Goal: Task Accomplishment & Management: Complete application form

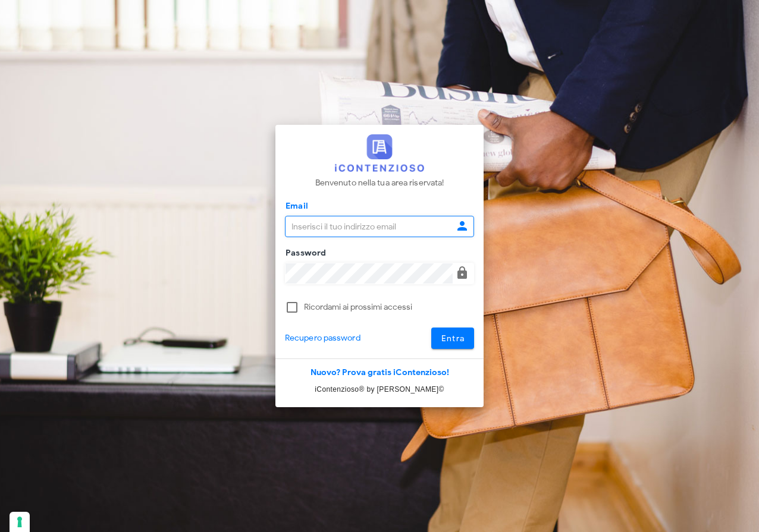
type input "[EMAIL_ADDRESS][DOMAIN_NAME]"
click at [463, 339] on span "Entra" at bounding box center [453, 339] width 24 height 10
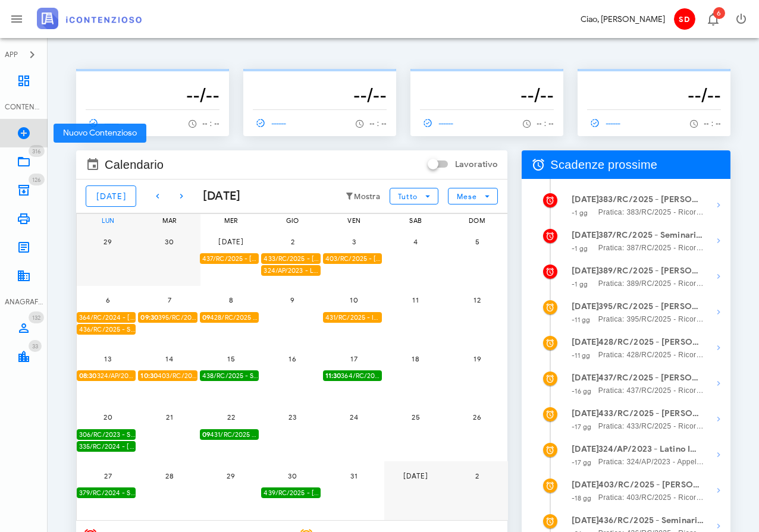
click at [21, 133] on icon at bounding box center [24, 133] width 14 height 14
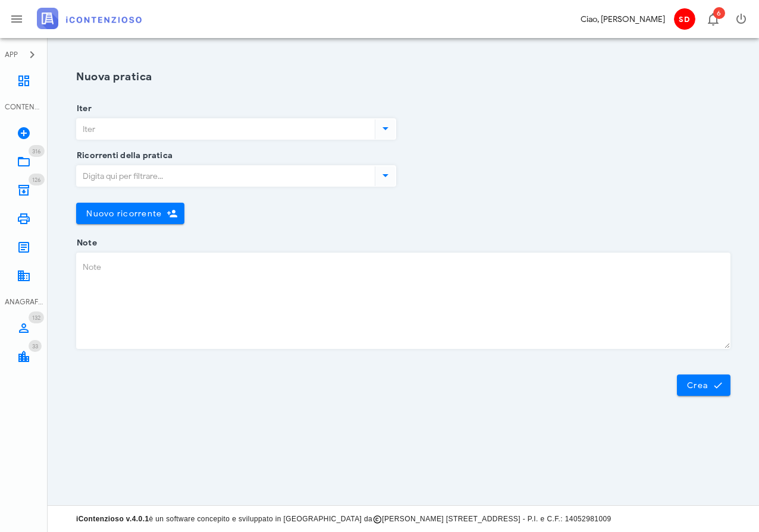
click at [169, 133] on input "Iter" at bounding box center [225, 129] width 296 height 20
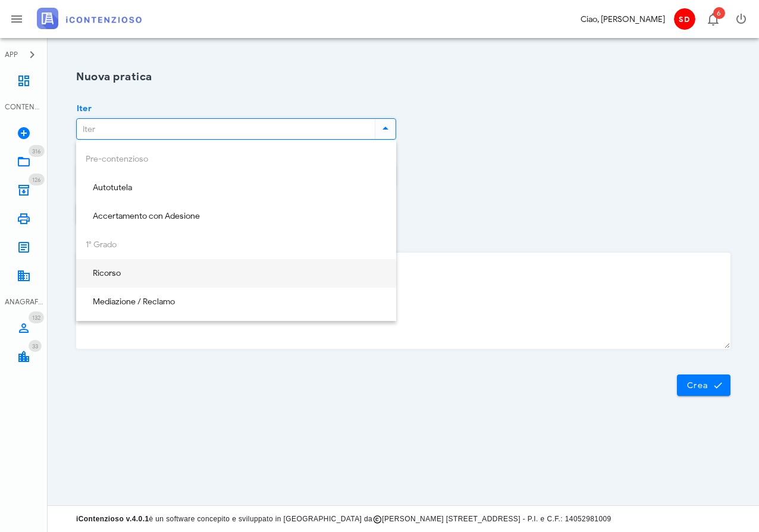
click at [110, 273] on div "Ricorso" at bounding box center [236, 274] width 301 height 10
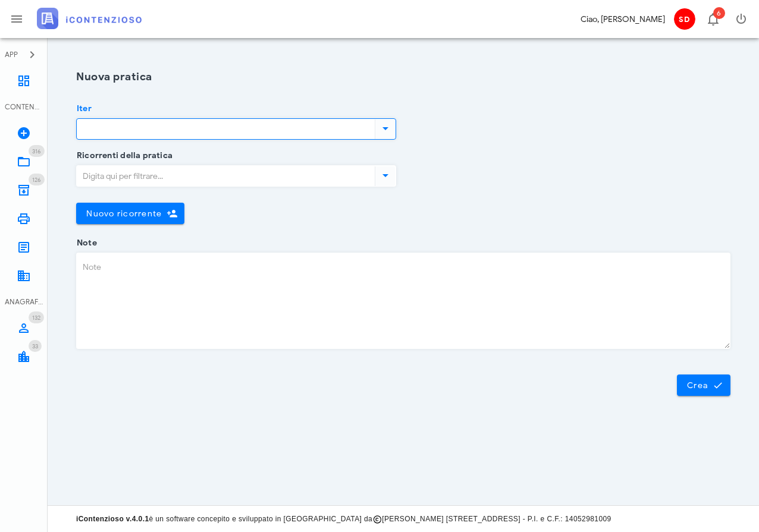
type input "Ricorso"
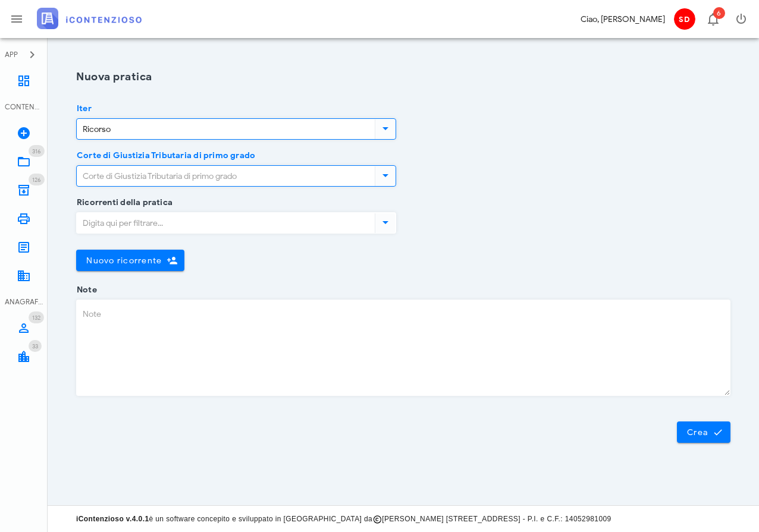
click at [158, 178] on input "Corte di Giustizia Tributaria di primo grado" at bounding box center [225, 176] width 296 height 20
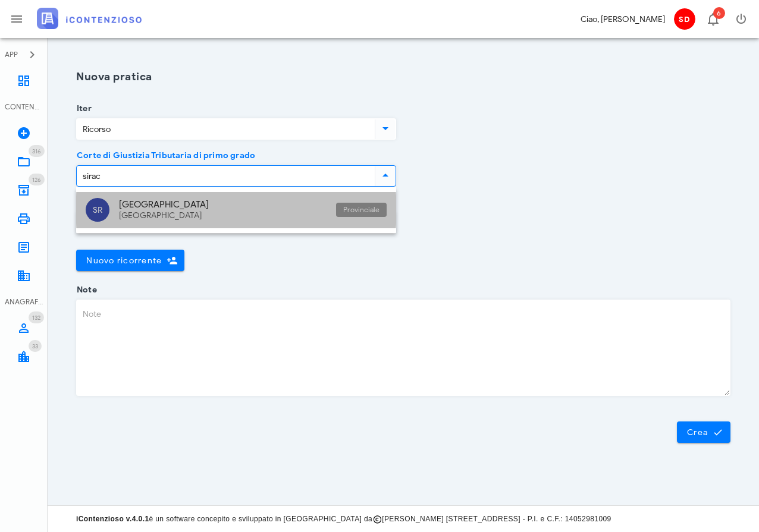
click at [142, 208] on div "Siracusa" at bounding box center [223, 204] width 208 height 11
type input "Siracusa"
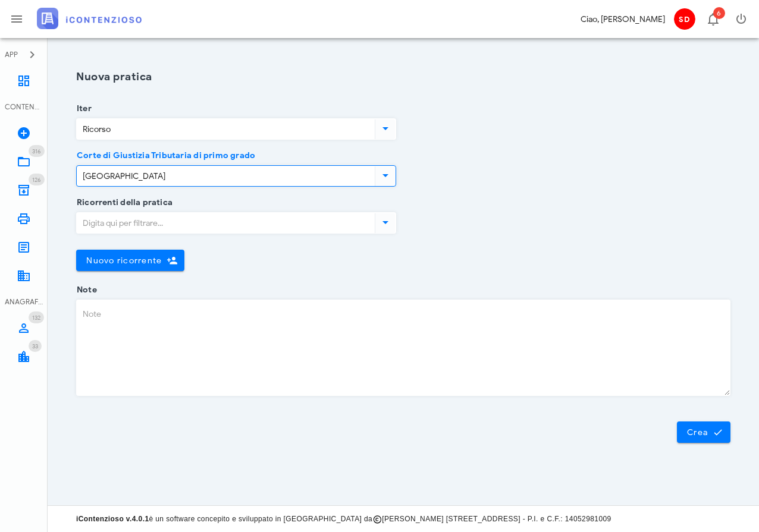
click at [130, 225] on input "Ricorrenti della pratica" at bounding box center [225, 223] width 296 height 20
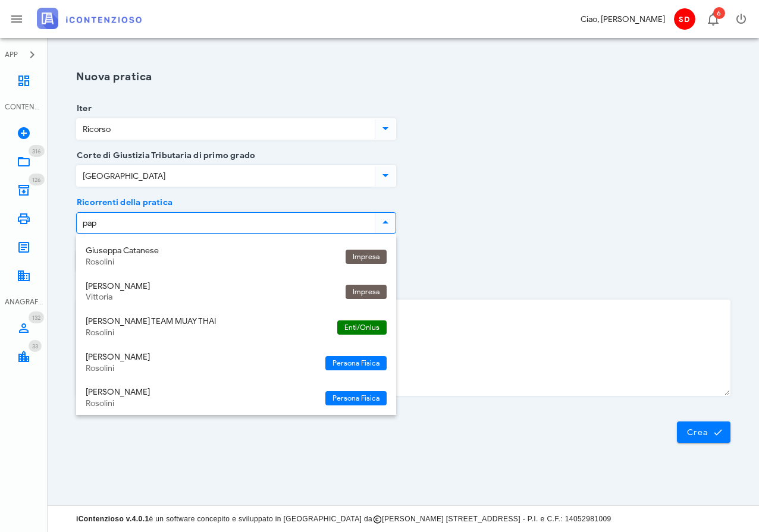
type input "papa"
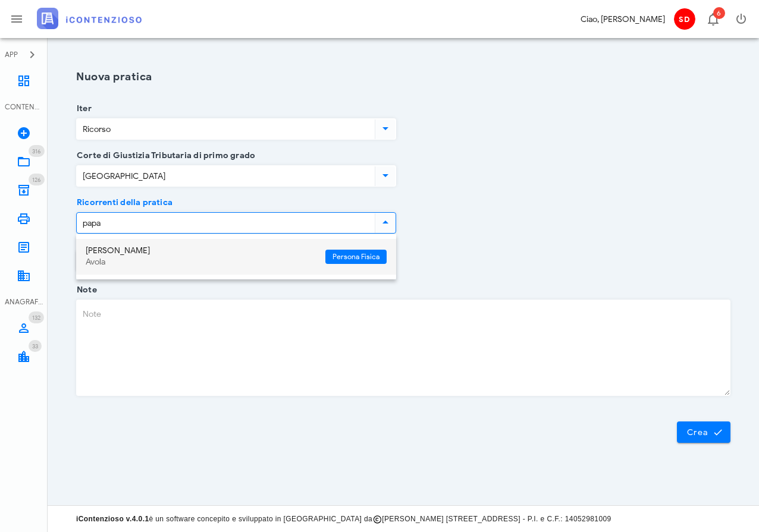
click at [121, 250] on div "Sebastiana Papa" at bounding box center [201, 251] width 230 height 10
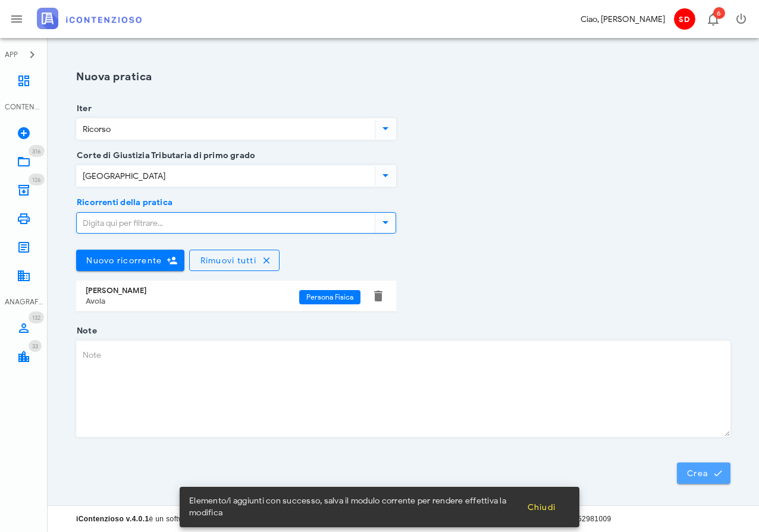
click at [694, 475] on span "Crea" at bounding box center [703, 473] width 35 height 11
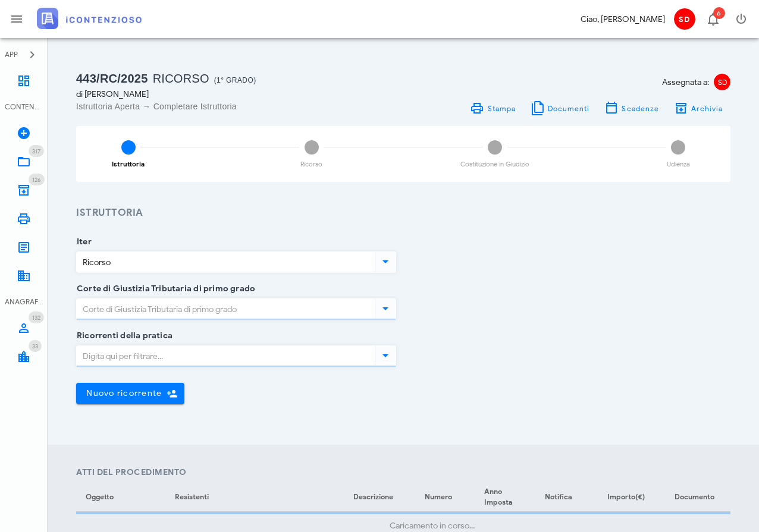
type input "Siracusa"
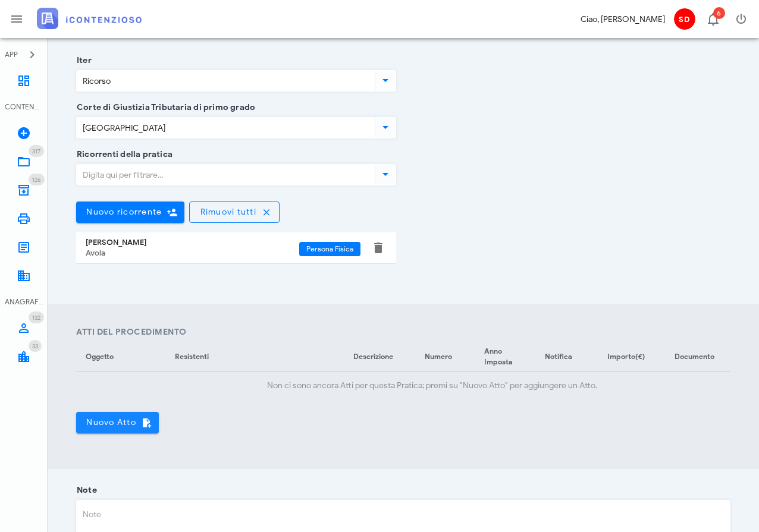
scroll to position [183, 0]
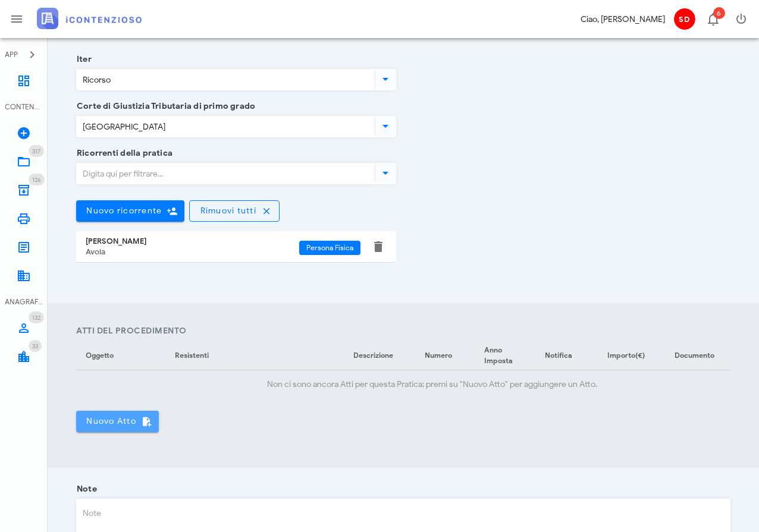
click at [102, 421] on span "Nuovo Atto" at bounding box center [118, 421] width 64 height 11
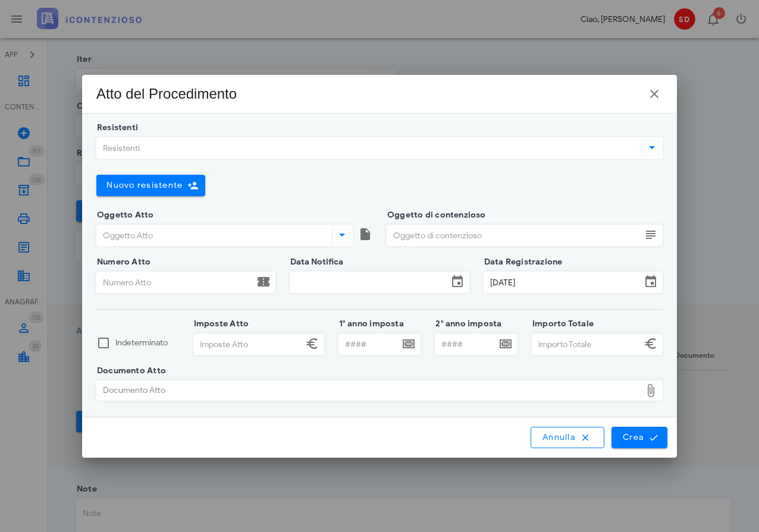
click at [393, 391] on div "Documento Atto" at bounding box center [369, 390] width 544 height 19
type input "C:\fakepath\IP 29820259008357321.pdf"
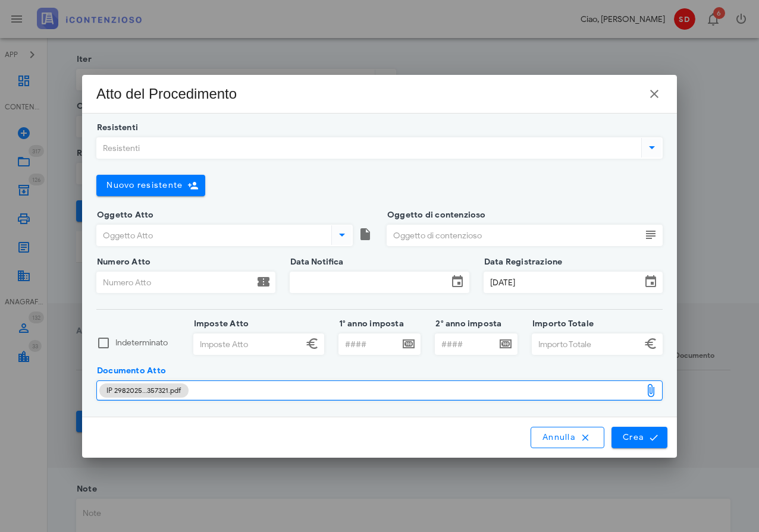
click at [192, 148] on input "Resistenti" at bounding box center [368, 148] width 542 height 20
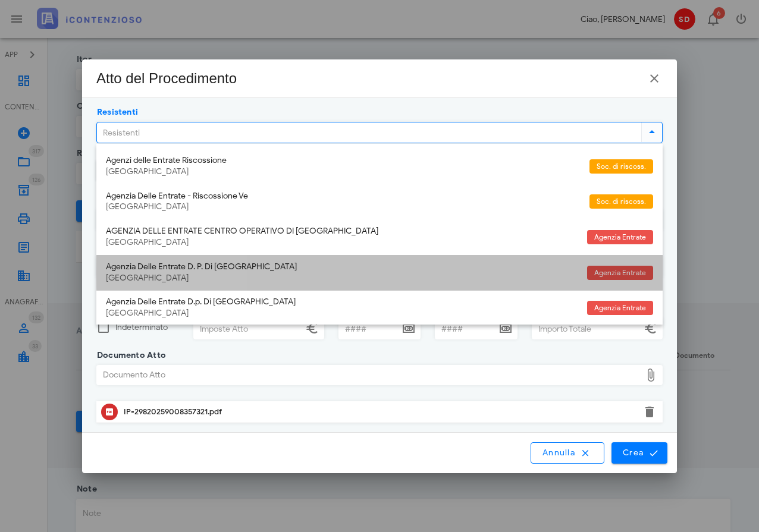
click at [153, 267] on div "Agenzia Delle Entrate D. P. Di Siracusa" at bounding box center [342, 267] width 472 height 10
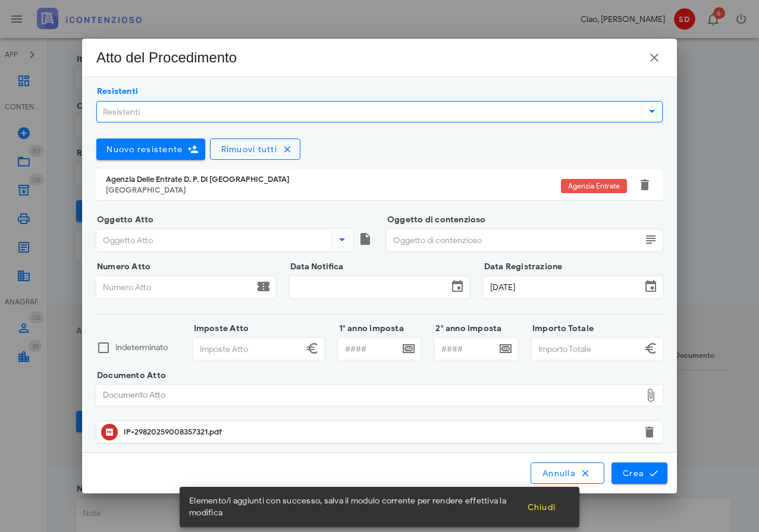
click at [192, 114] on input "Resistenti" at bounding box center [368, 112] width 542 height 20
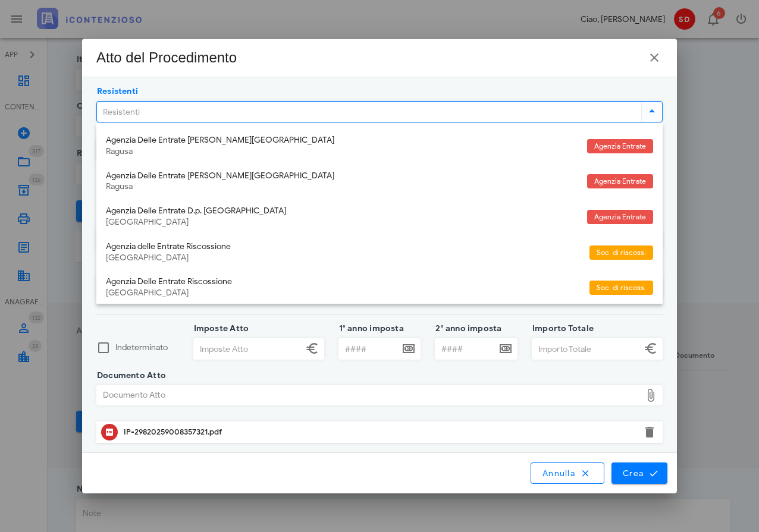
scroll to position [177, 0]
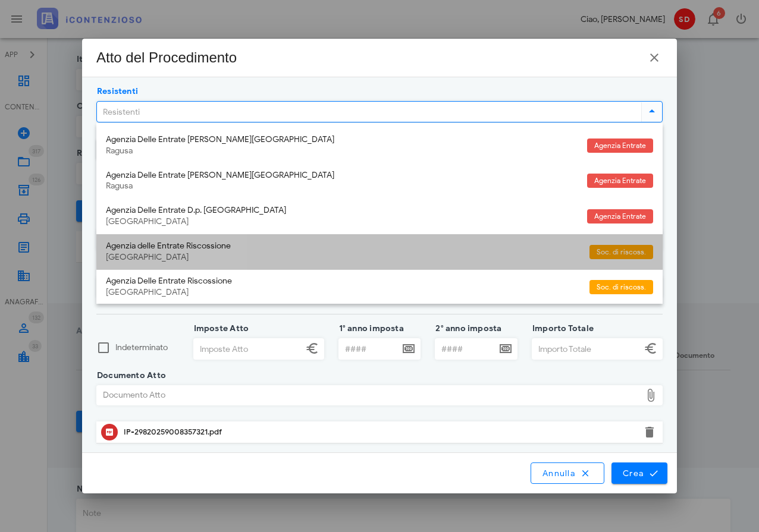
click at [136, 242] on div "Agenzia delle Entrate Riscossione" at bounding box center [343, 247] width 474 height 10
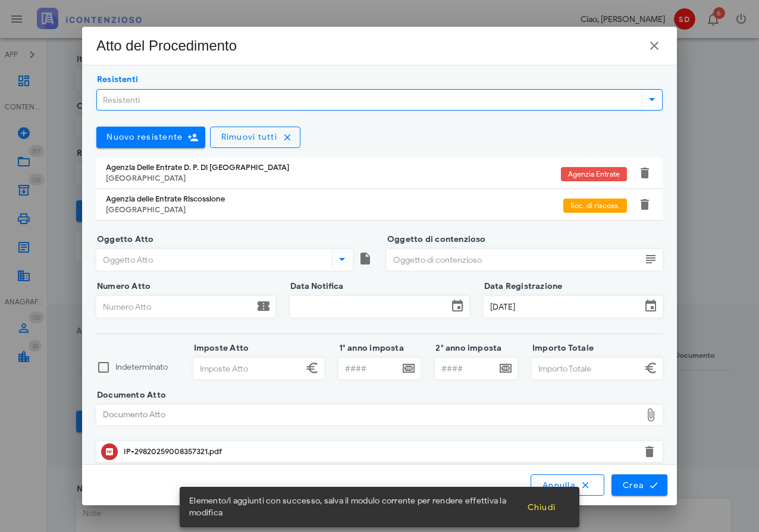
click at [183, 261] on input "Oggetto Atto" at bounding box center [213, 260] width 232 height 20
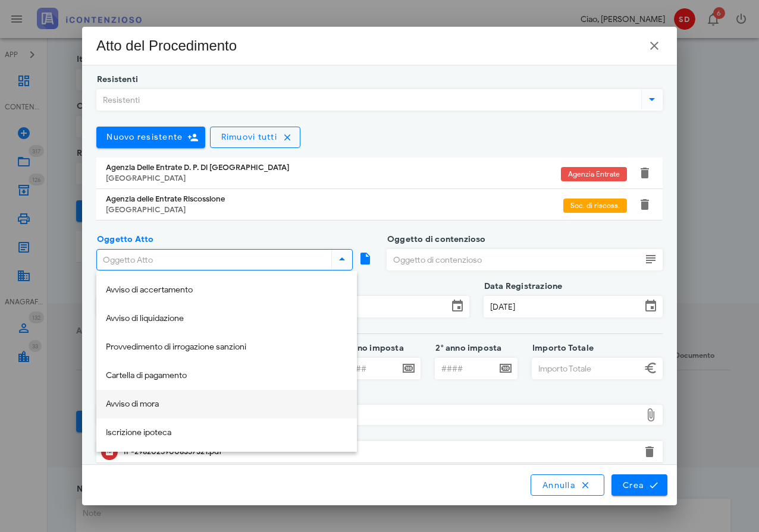
click at [137, 403] on div "Avviso di mora" at bounding box center [227, 405] width 242 height 10
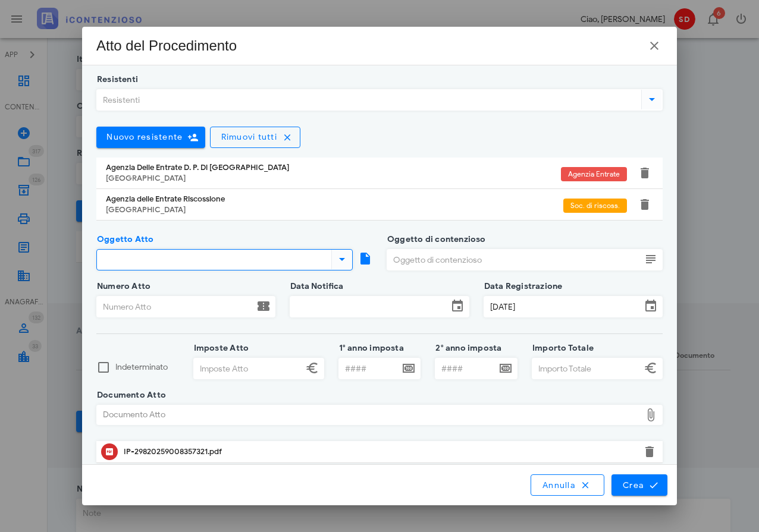
type input "Avviso di mora"
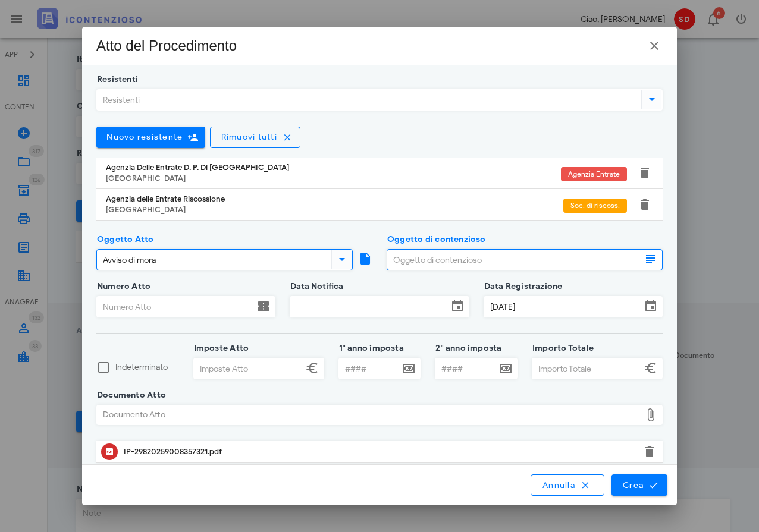
click at [417, 264] on input "Oggetto di contenzioso" at bounding box center [514, 260] width 254 height 20
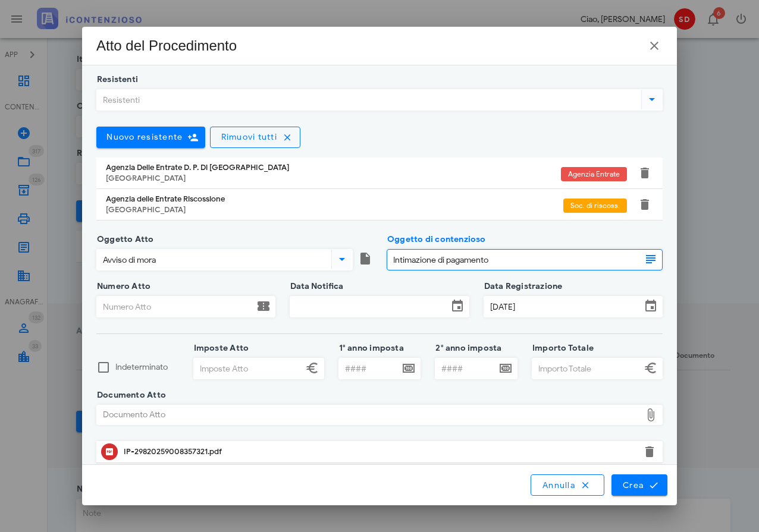
type input "Intimazione di pagamento"
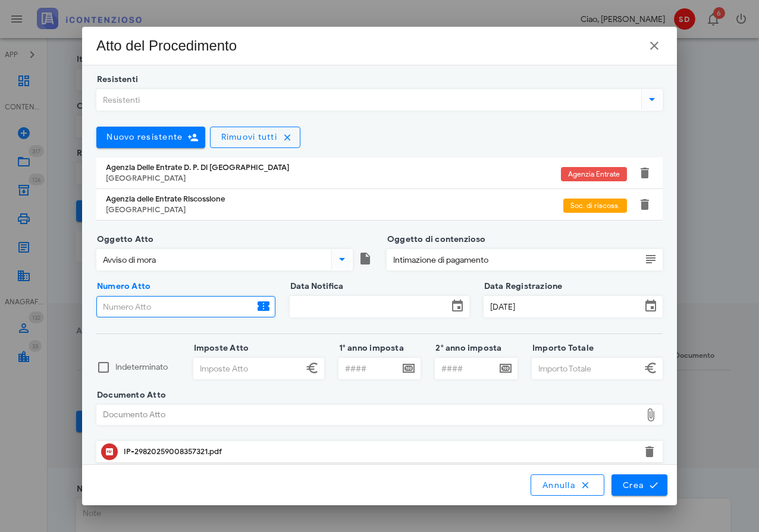
click at [185, 308] on input "Numero Atto" at bounding box center [175, 307] width 157 height 20
type input "29820259008357321"
click at [377, 309] on input "Data Notifica" at bounding box center [368, 307] width 157 height 20
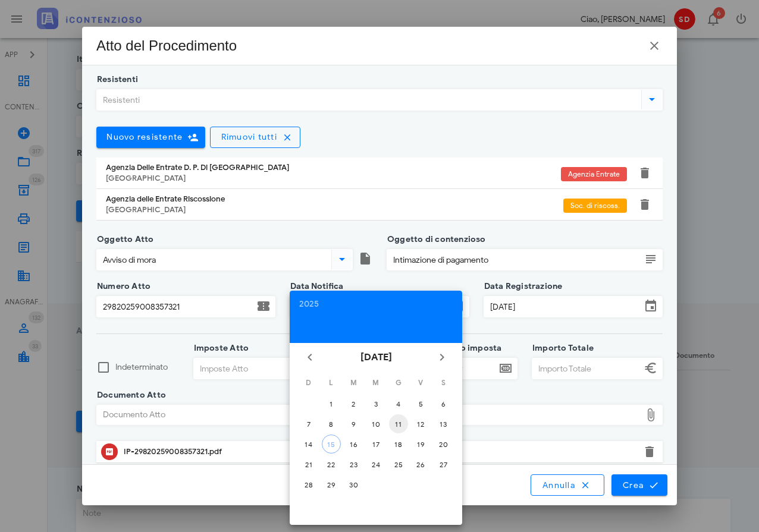
click at [399, 422] on div "11" at bounding box center [398, 424] width 19 height 9
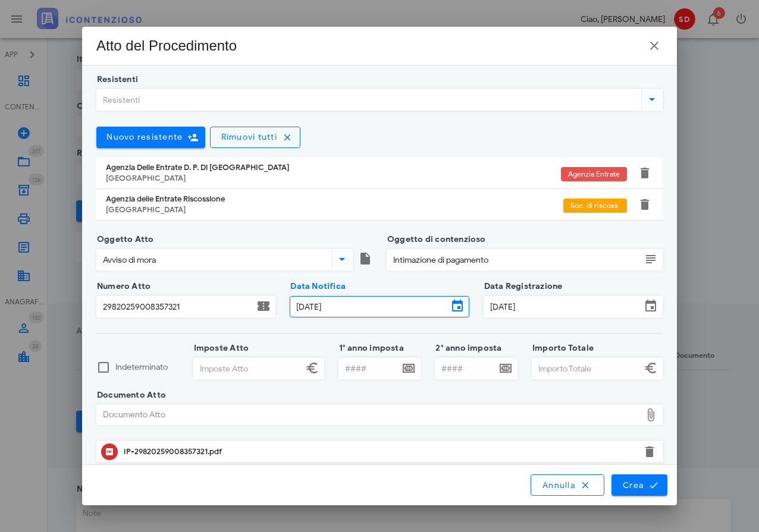
click at [338, 306] on input "11/09/2025" at bounding box center [368, 307] width 157 height 20
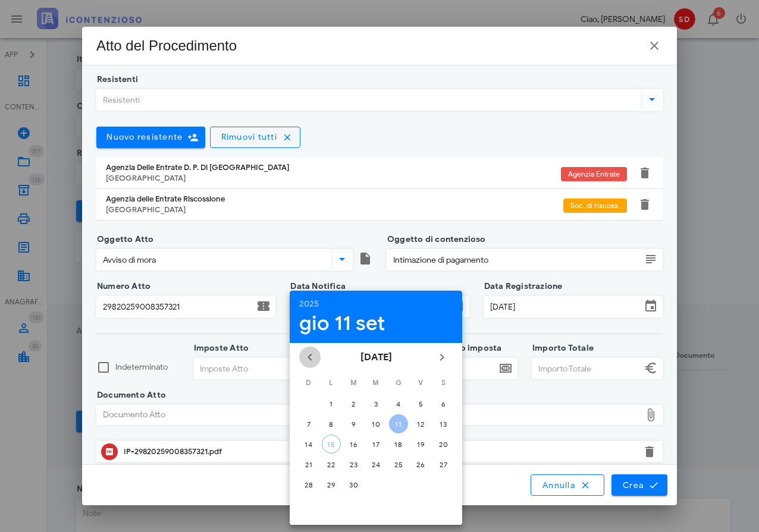
click at [309, 358] on icon "Il mese scorso" at bounding box center [310, 357] width 14 height 14
click at [420, 465] on div "25" at bounding box center [420, 464] width 19 height 9
type input "25/07/2025"
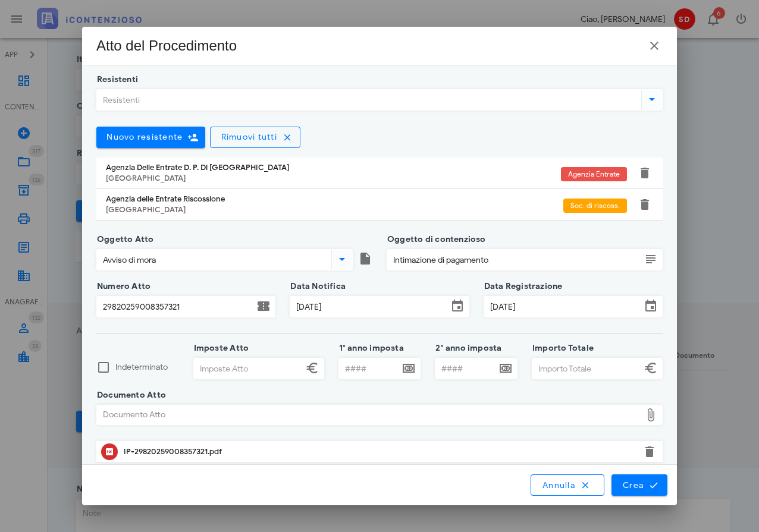
click at [258, 370] on input "Imposte Atto" at bounding box center [248, 369] width 109 height 20
type input "3.703,08"
click at [358, 367] on input "1° anno imposta" at bounding box center [369, 369] width 61 height 20
type input "2000"
click at [551, 369] on input "Importo Totale" at bounding box center [586, 369] width 109 height 20
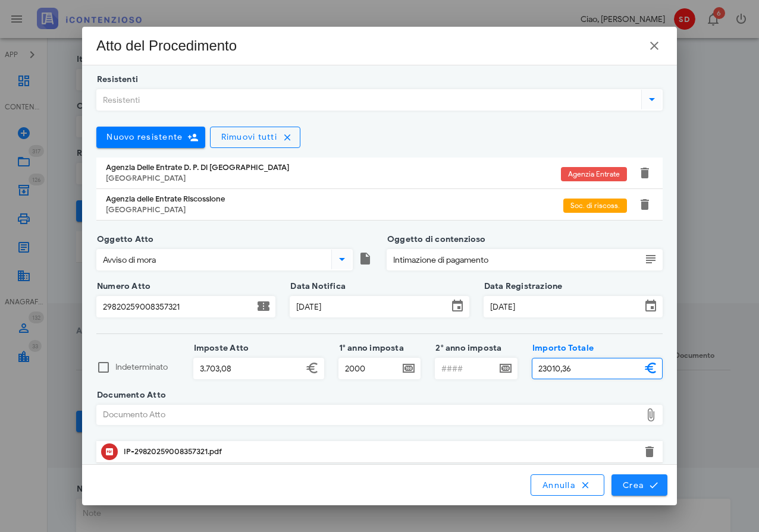
type input "23.010,36"
click at [636, 483] on span "Crea" at bounding box center [639, 485] width 35 height 11
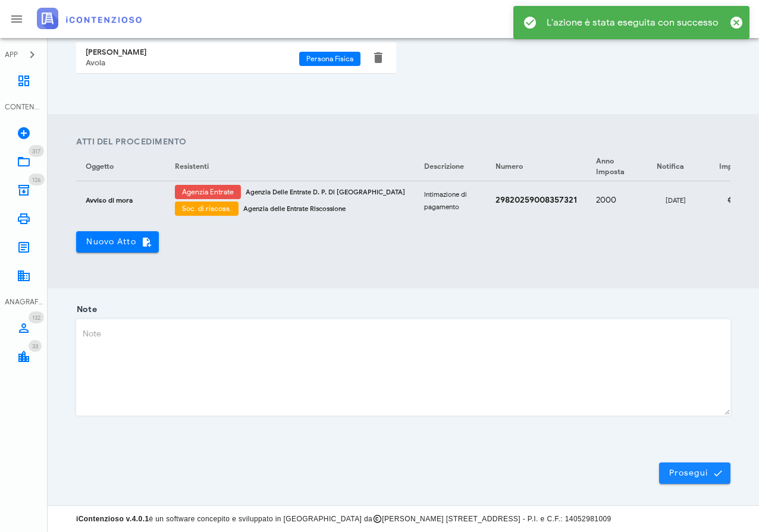
scroll to position [371, 0]
click at [694, 478] on span "Prosegui" at bounding box center [695, 474] width 52 height 11
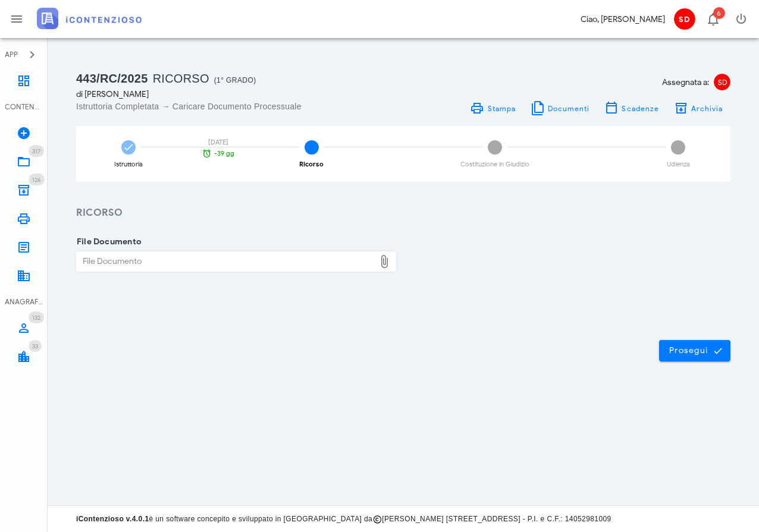
scroll to position [0, 0]
